Goal: Obtain resource: Download file/media

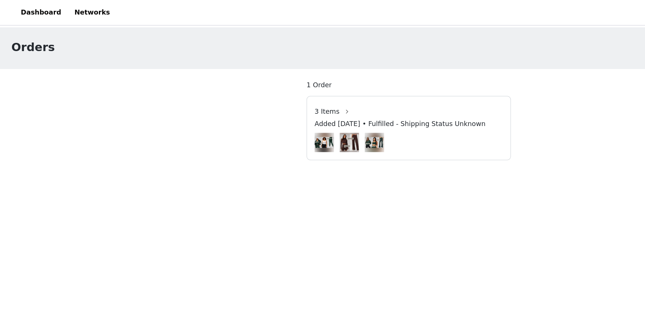
click at [256, 114] on img at bounding box center [255, 112] width 15 height 9
click at [258, 88] on span "3 Items" at bounding box center [258, 88] width 20 height 8
click at [269, 88] on button "button" at bounding box center [274, 88] width 12 height 12
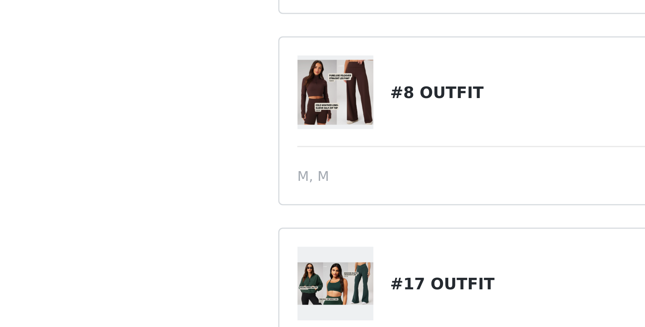
click at [266, 209] on img at bounding box center [260, 209] width 25 height 22
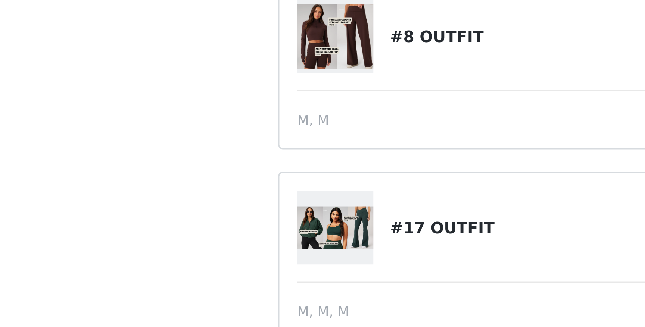
click at [278, 213] on div at bounding box center [263, 209] width 31 height 25
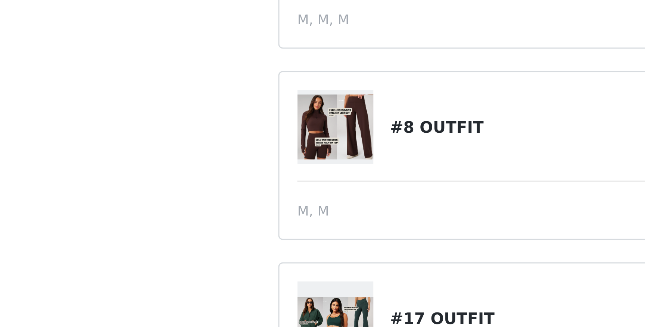
click at [270, 202] on img at bounding box center [260, 209] width 25 height 22
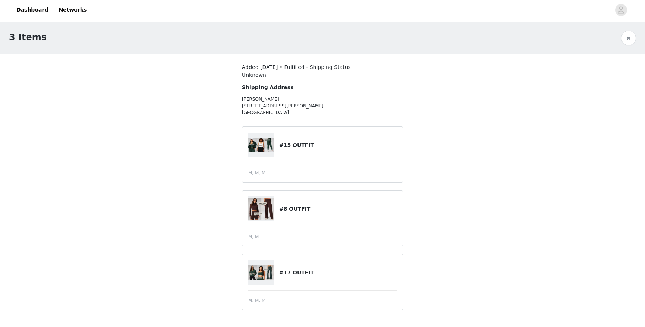
click at [625, 35] on button "button" at bounding box center [628, 38] width 15 height 15
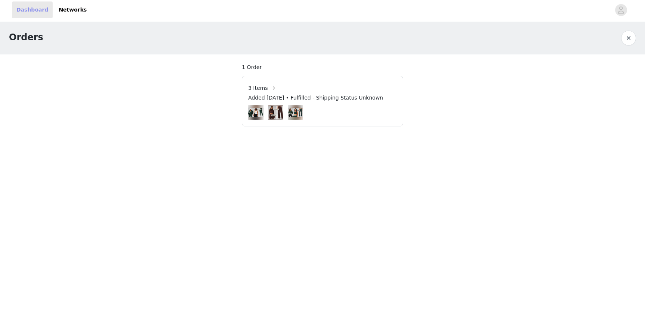
click at [32, 5] on link "Dashboard" at bounding box center [32, 9] width 41 height 17
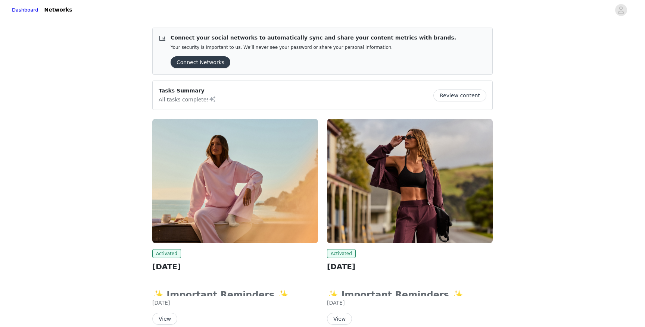
click at [199, 219] on img at bounding box center [235, 181] width 166 height 124
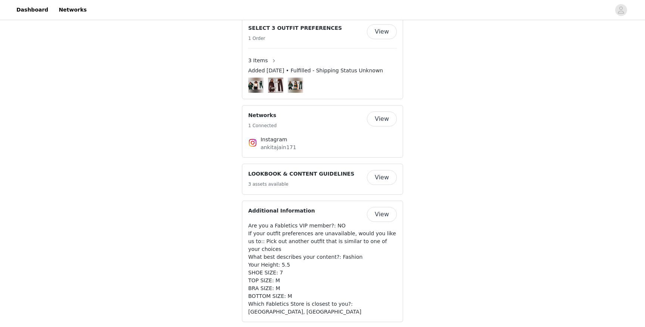
scroll to position [456, 0]
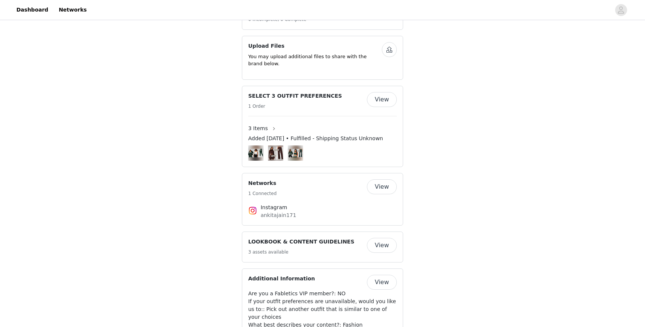
click at [384, 238] on button "View" at bounding box center [382, 245] width 30 height 15
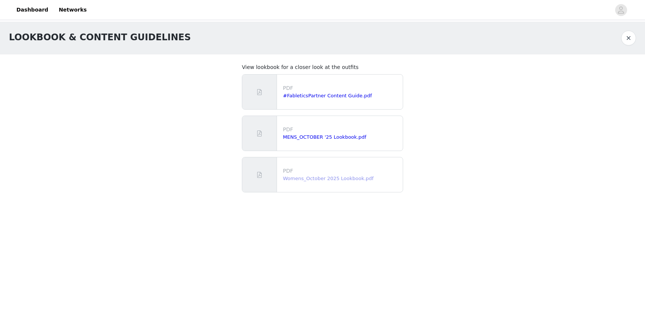
click at [310, 176] on link "Womens_October 2025 Lookbook.pdf" at bounding box center [328, 179] width 91 height 6
